Goal: Information Seeking & Learning: Find contact information

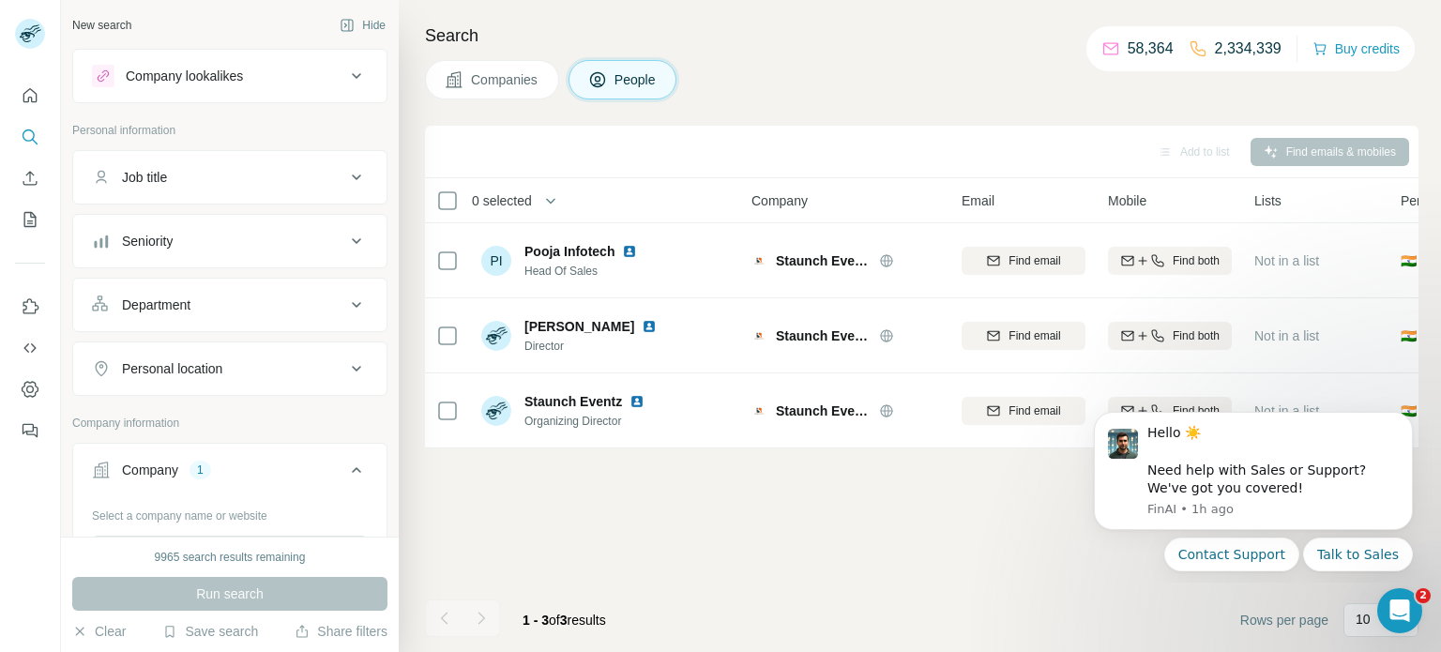
scroll to position [157, 0]
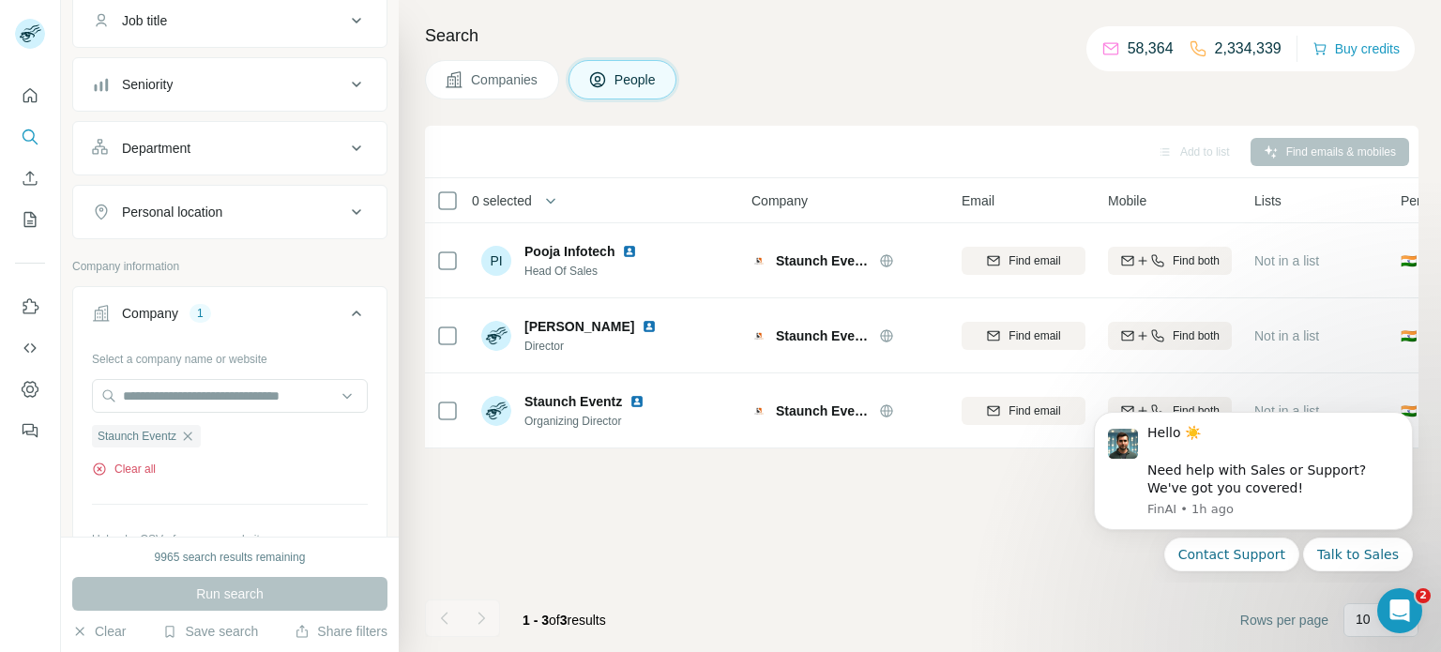
click at [147, 466] on button "Clear all" at bounding box center [124, 469] width 64 height 17
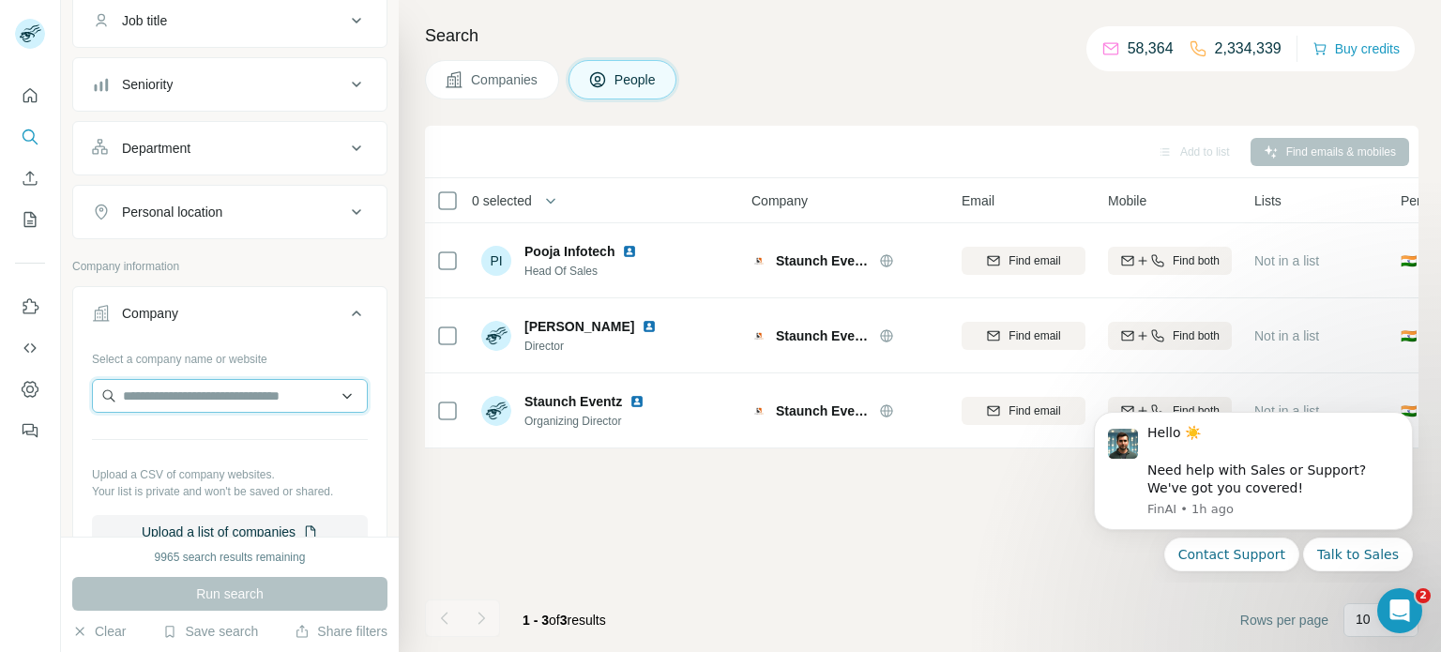
click at [243, 401] on input "text" at bounding box center [230, 396] width 276 height 34
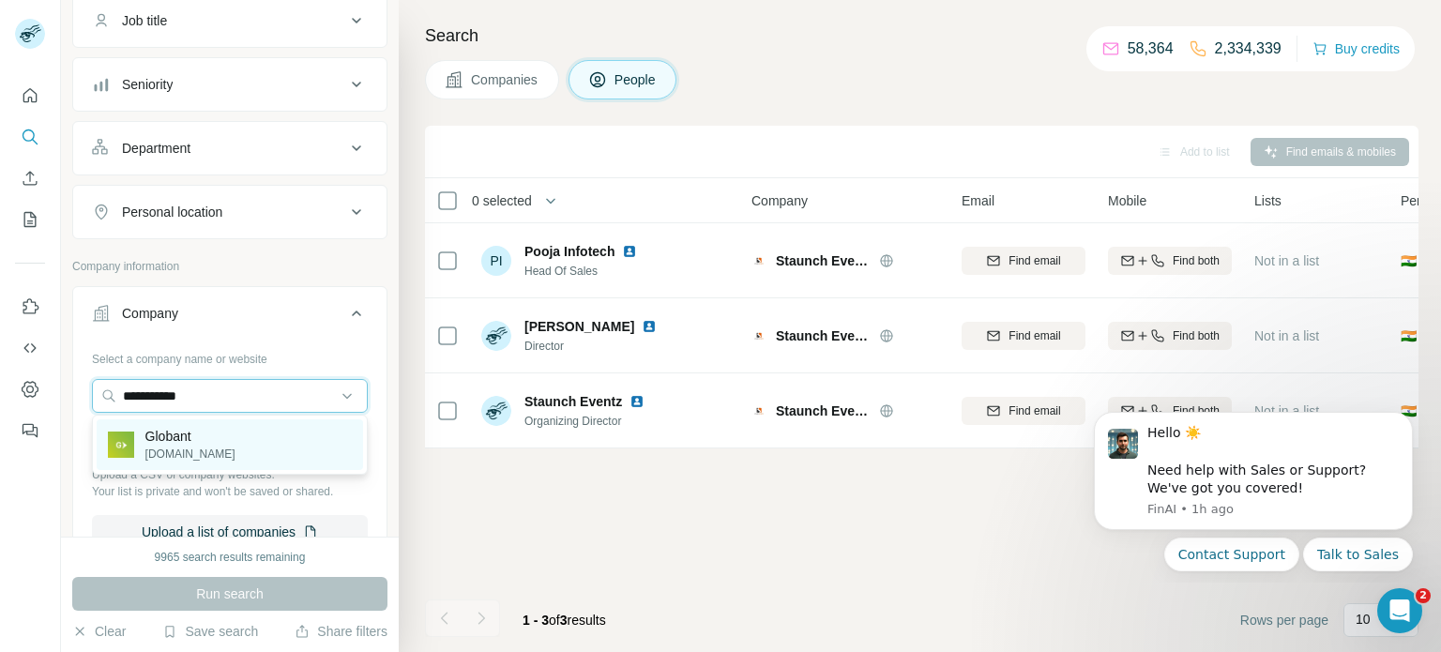
type input "**********"
click at [160, 438] on p "Globant" at bounding box center [190, 436] width 90 height 19
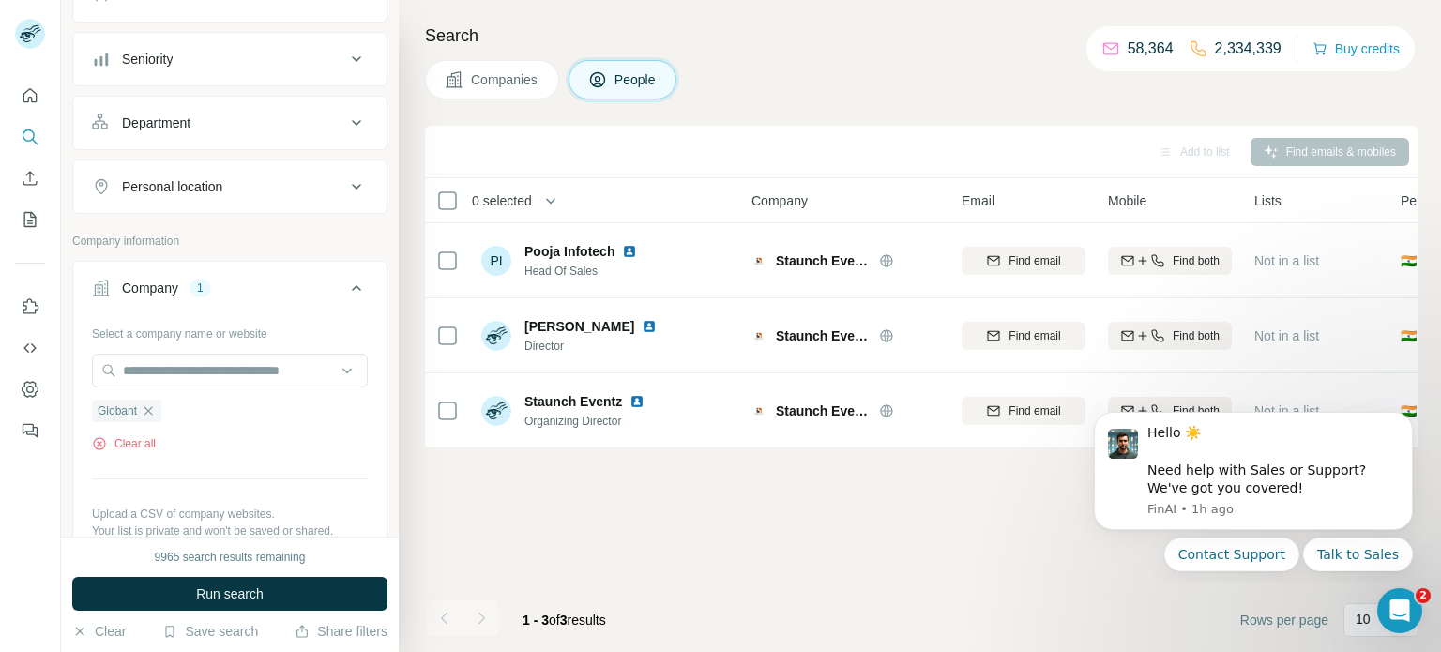
scroll to position [186, 0]
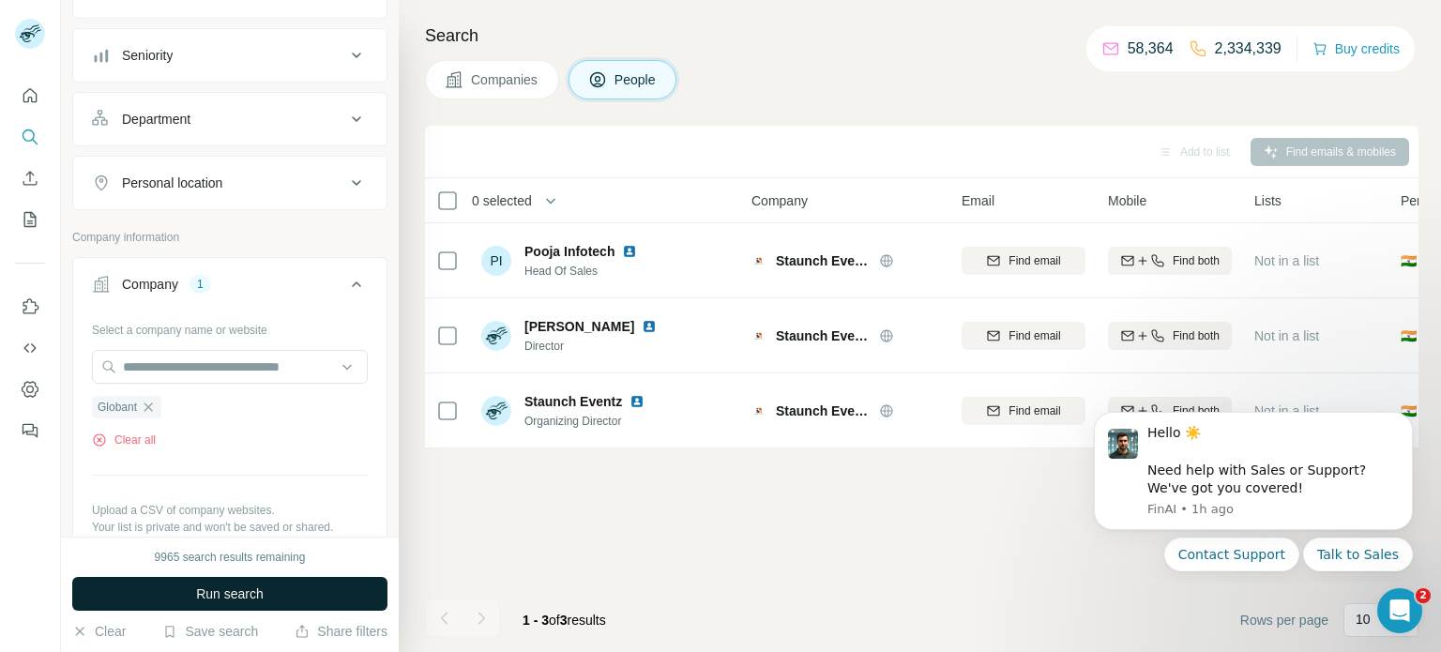
click at [212, 587] on span "Run search" at bounding box center [230, 594] width 68 height 19
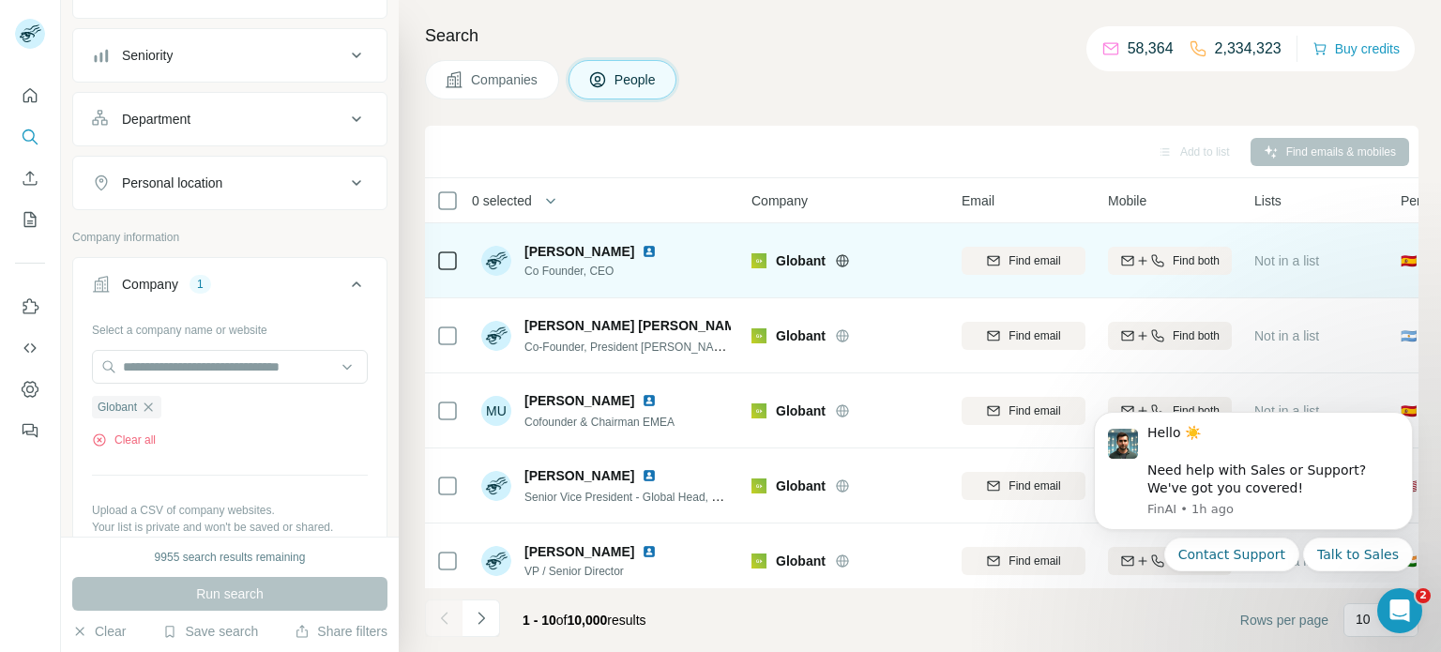
click at [650, 247] on img at bounding box center [649, 251] width 15 height 15
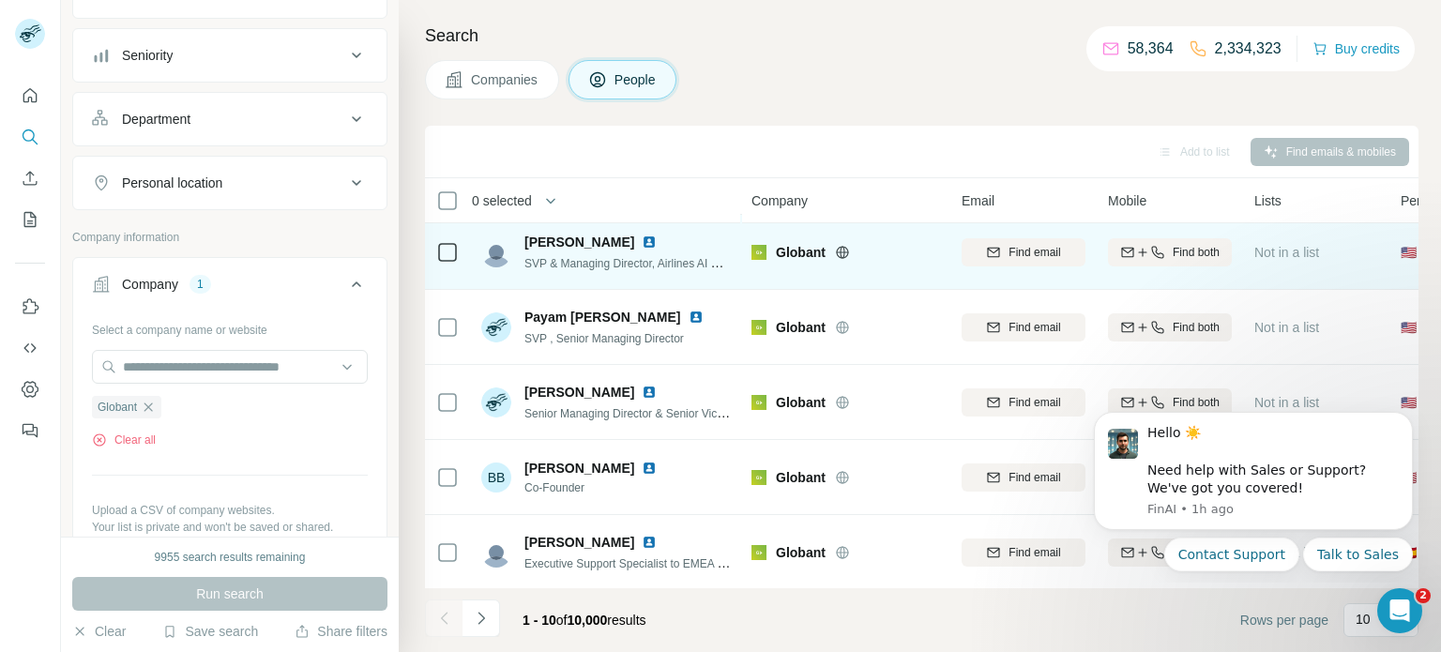
scroll to position [385, 0]
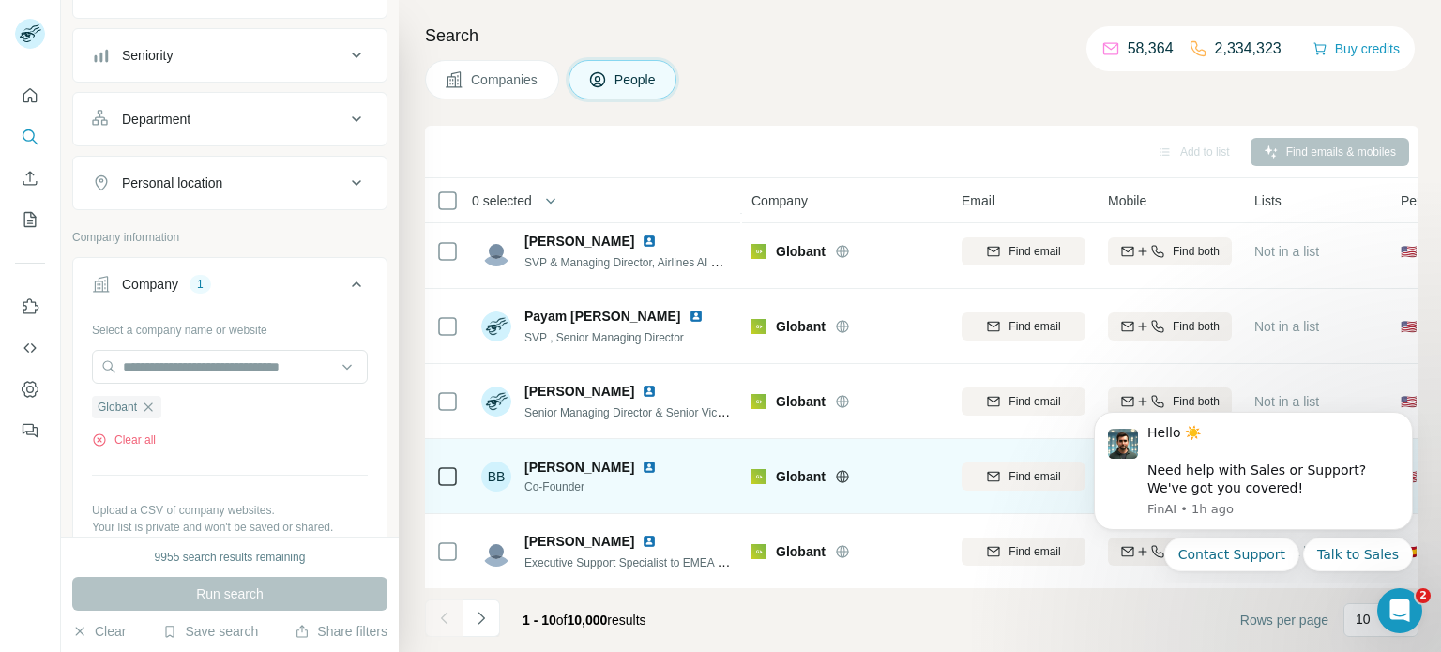
click at [642, 470] on img at bounding box center [649, 467] width 15 height 15
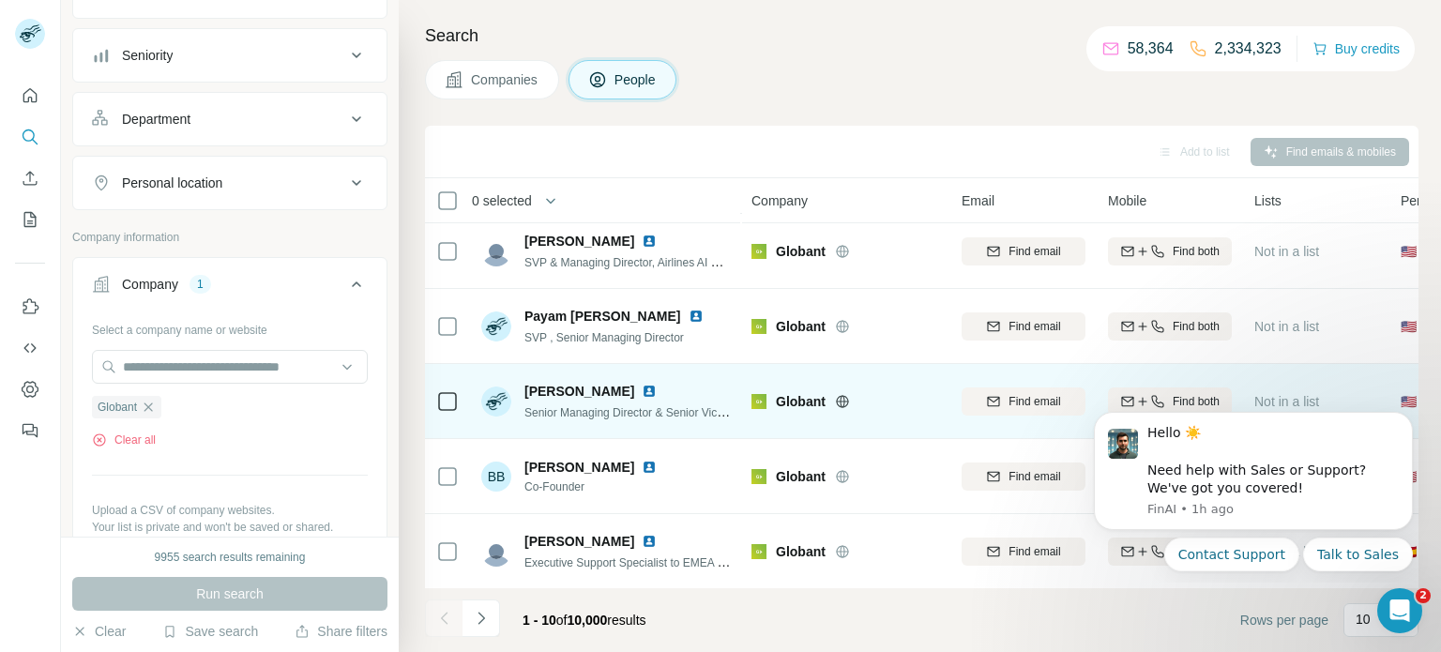
click at [642, 392] on img at bounding box center [649, 391] width 15 height 15
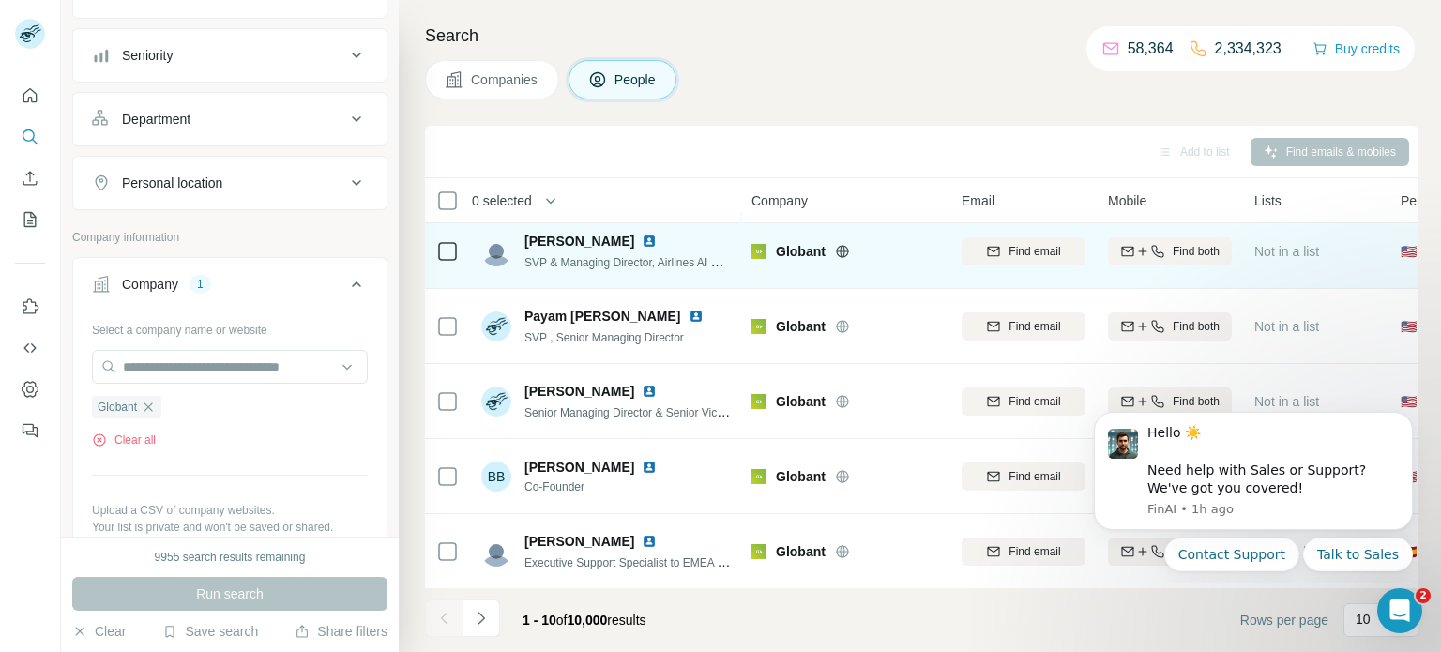
click at [642, 236] on img at bounding box center [649, 241] width 15 height 15
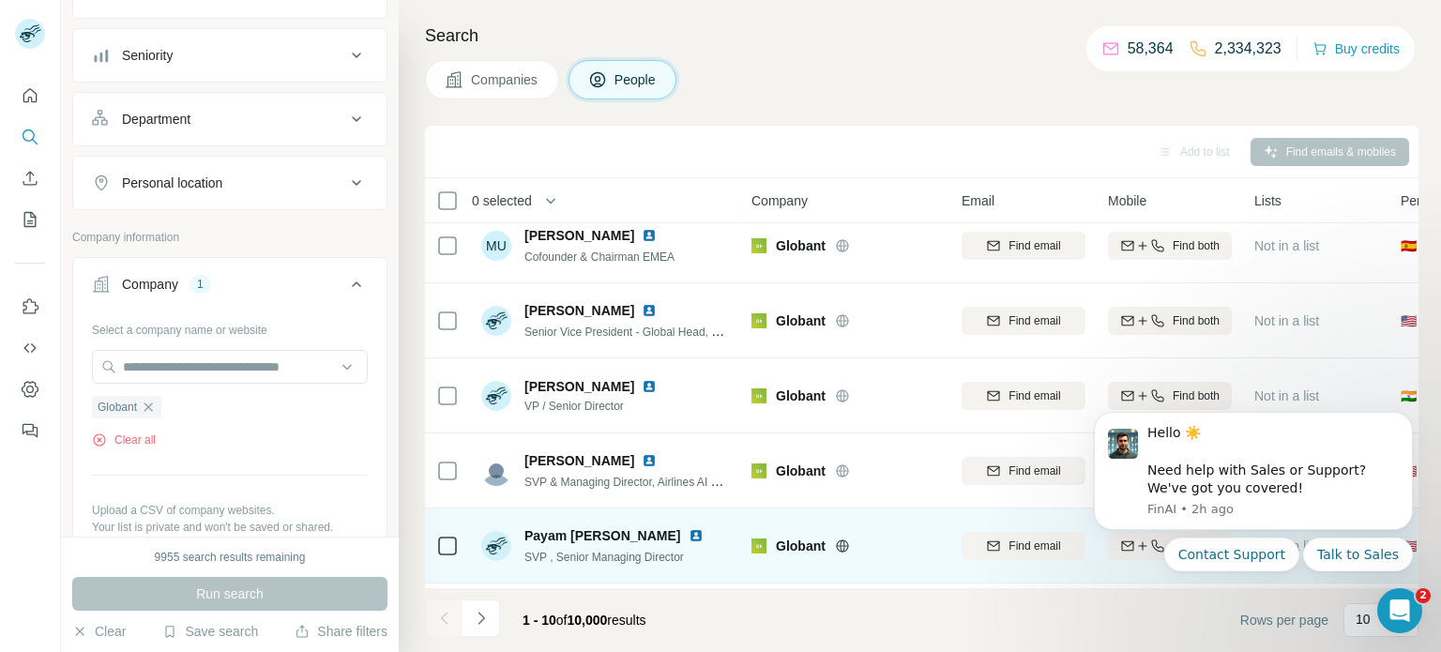
scroll to position [162, 0]
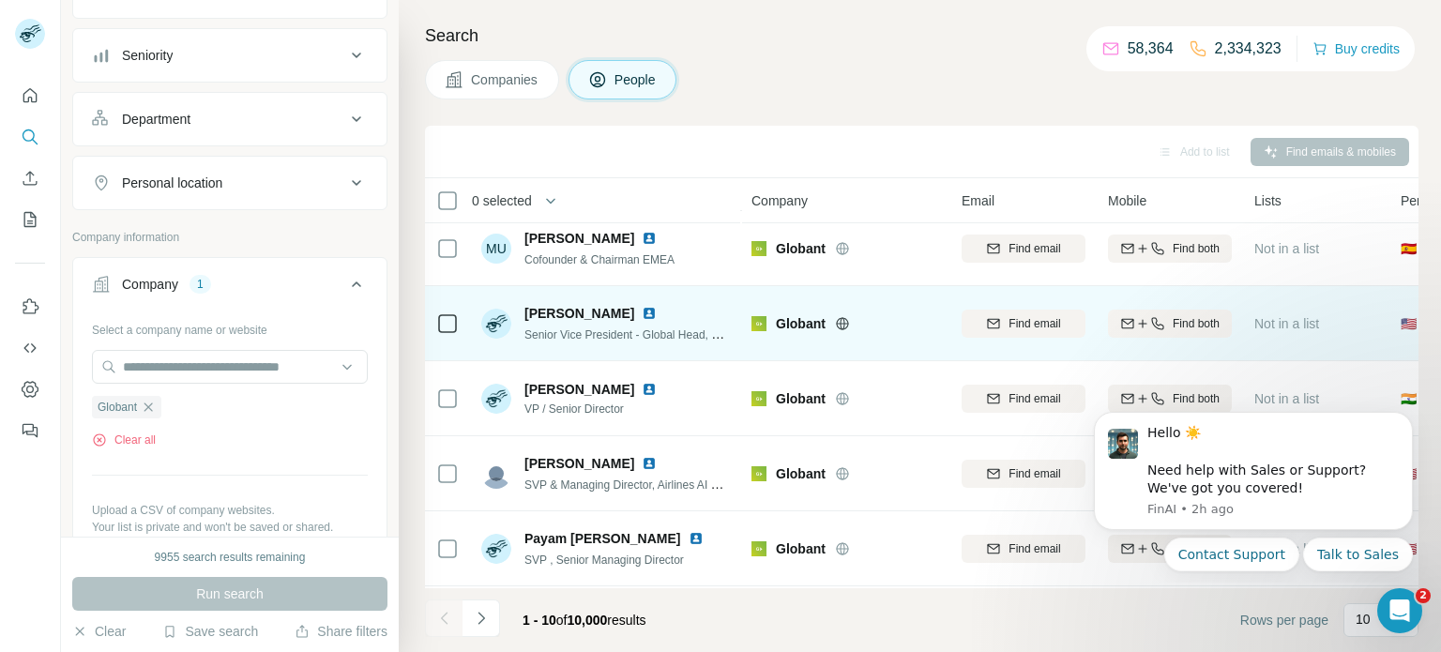
click at [646, 309] on img at bounding box center [649, 313] width 15 height 15
